Goal: Navigation & Orientation: Find specific page/section

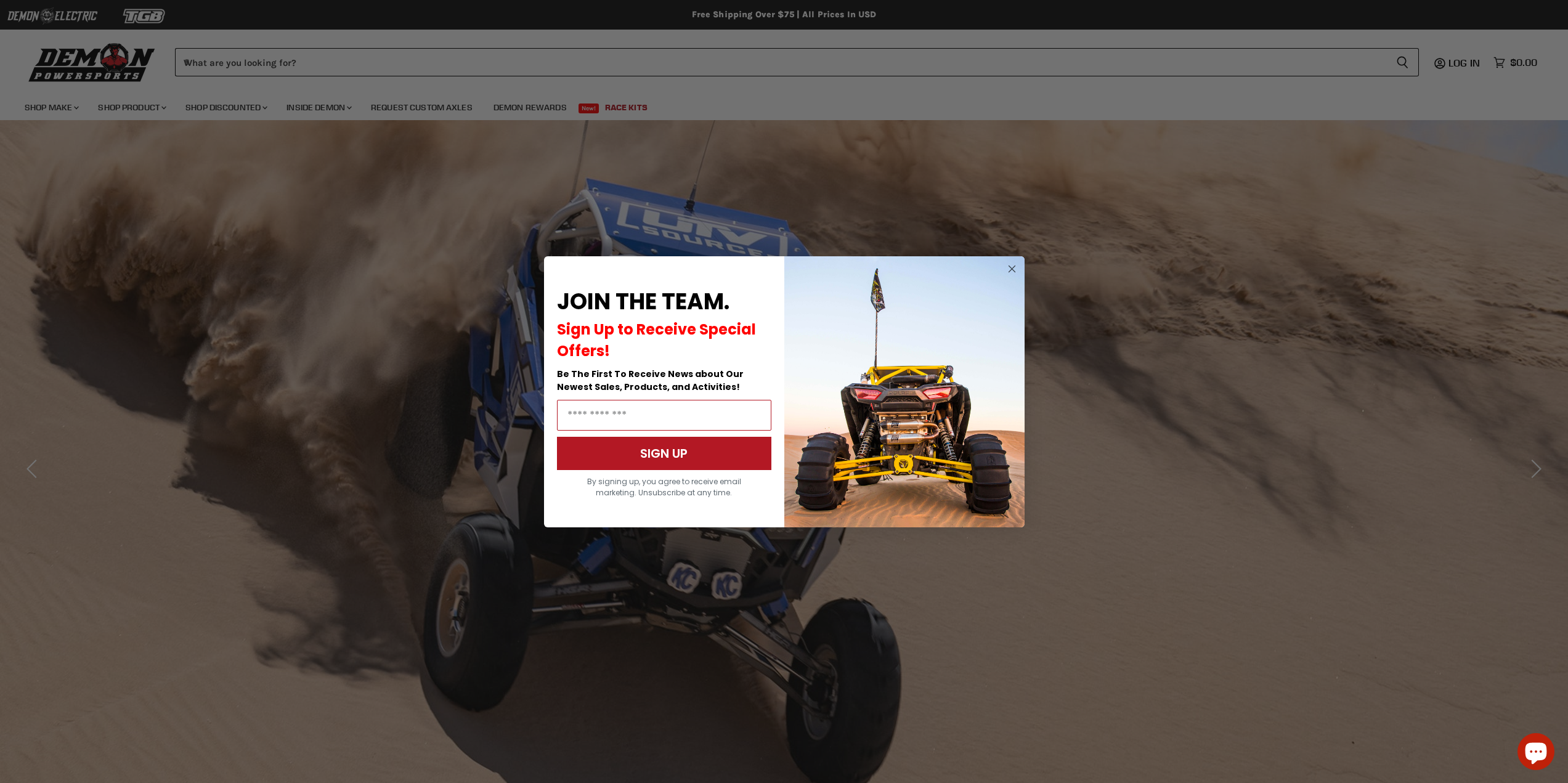
click at [1010, 267] on circle "Close dialog" at bounding box center [1012, 269] width 15 height 15
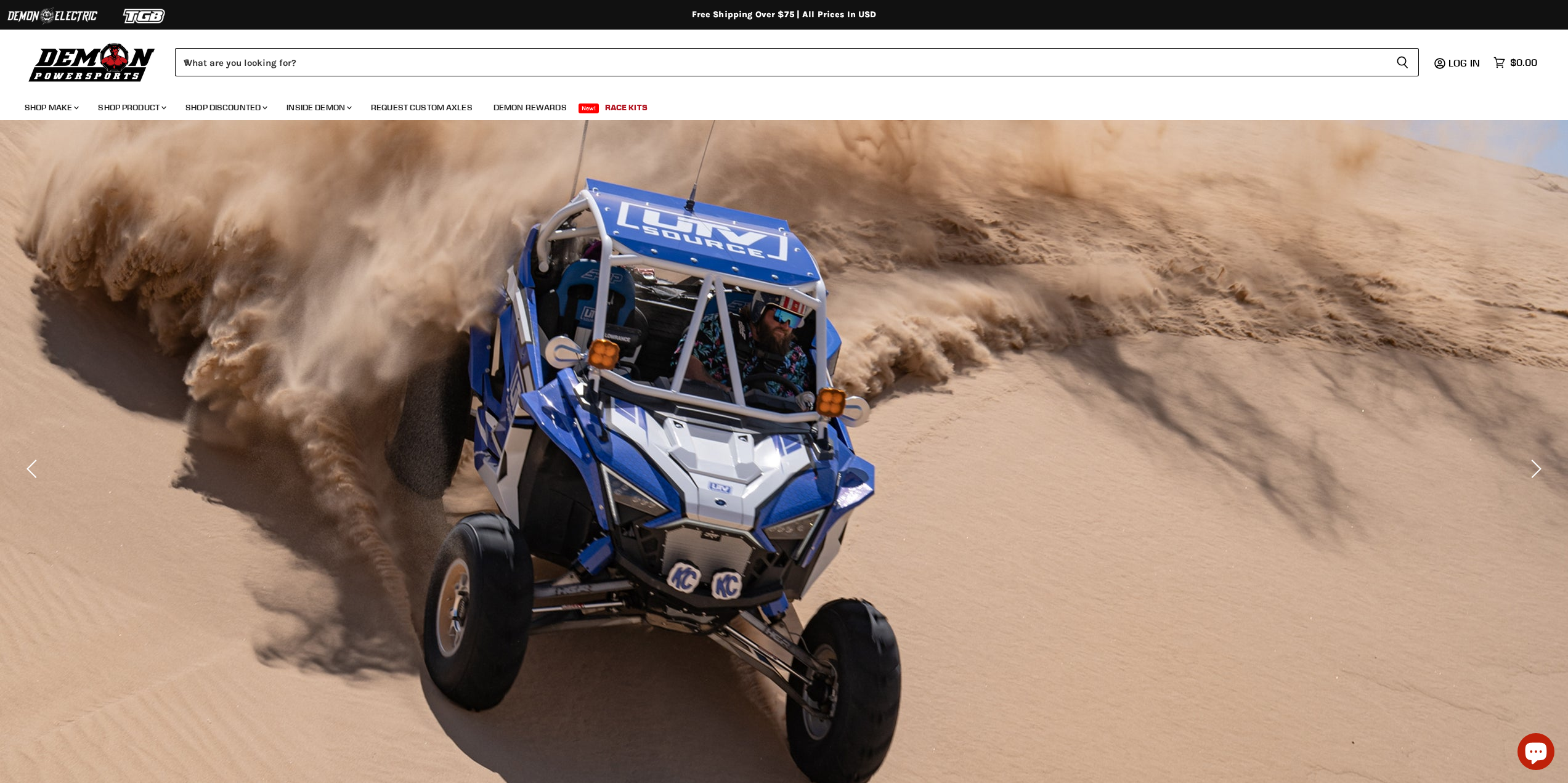
drag, startPoint x: 890, startPoint y: 95, endPoint x: 859, endPoint y: 93, distance: 31.1
click at [890, 95] on ul "Shop Make Chevron down icon Polaris Parts Chevron down icon Polaris RZR Parts P…" at bounding box center [775, 105] width 1519 height 30
